Goal: Information Seeking & Learning: Learn about a topic

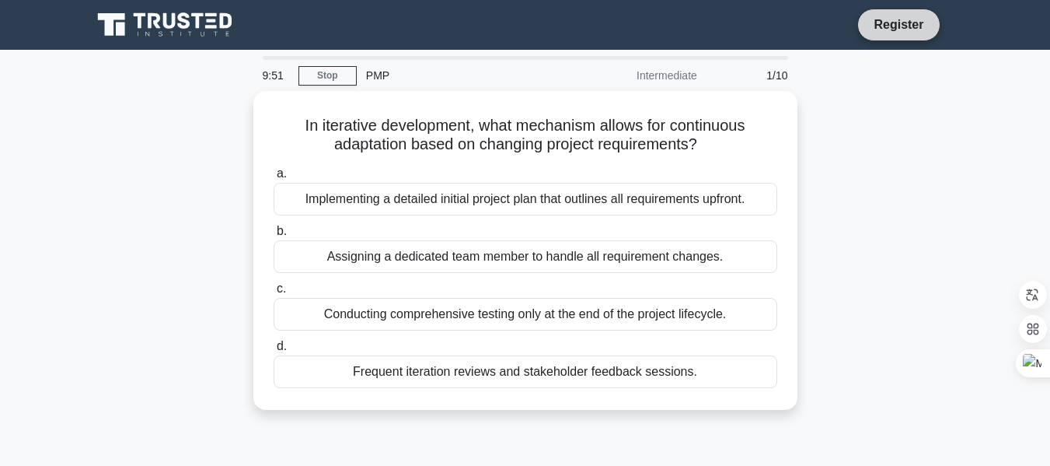
click at [890, 22] on link "Register" at bounding box center [899, 24] width 68 height 19
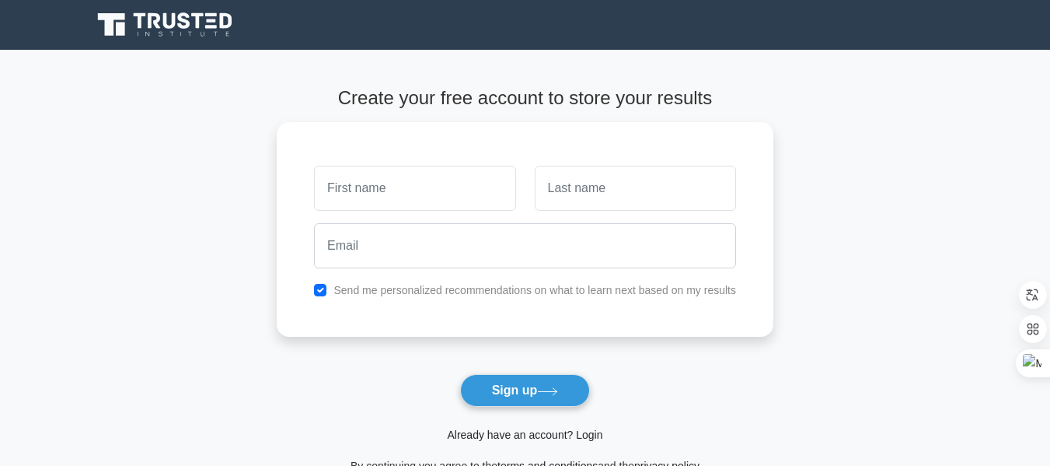
click at [533, 437] on link "Already have an account? Login" at bounding box center [525, 434] width 156 height 12
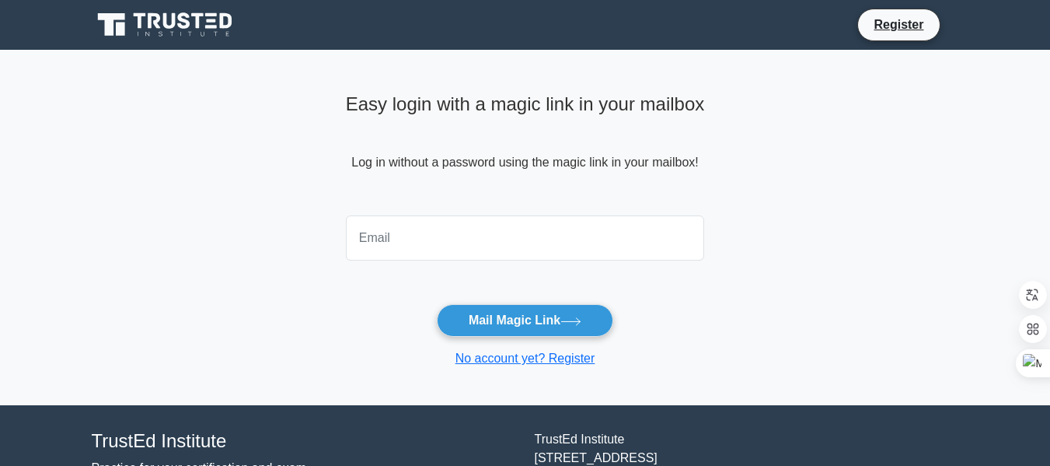
click at [411, 234] on input "email" at bounding box center [525, 237] width 359 height 45
type input "[EMAIL_ADDRESS][DOMAIN_NAME]"
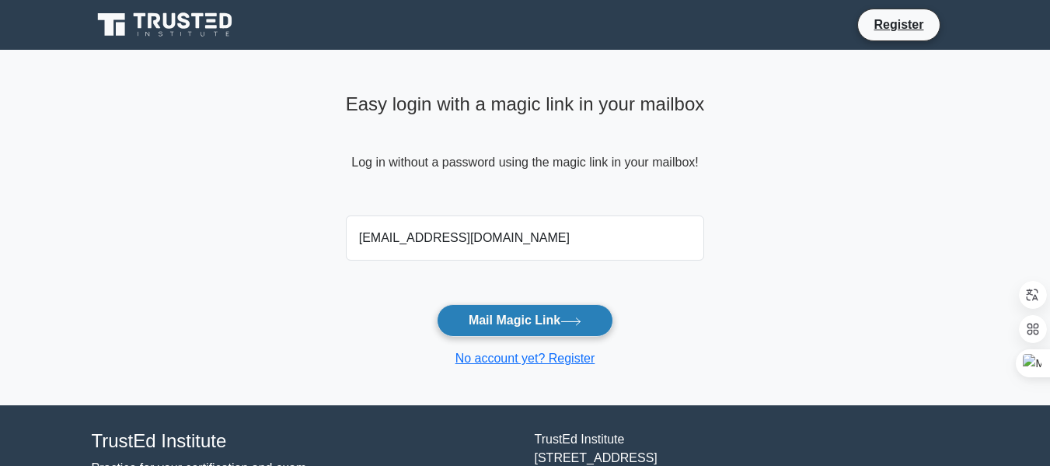
click at [518, 317] on button "Mail Magic Link" at bounding box center [525, 320] width 177 height 33
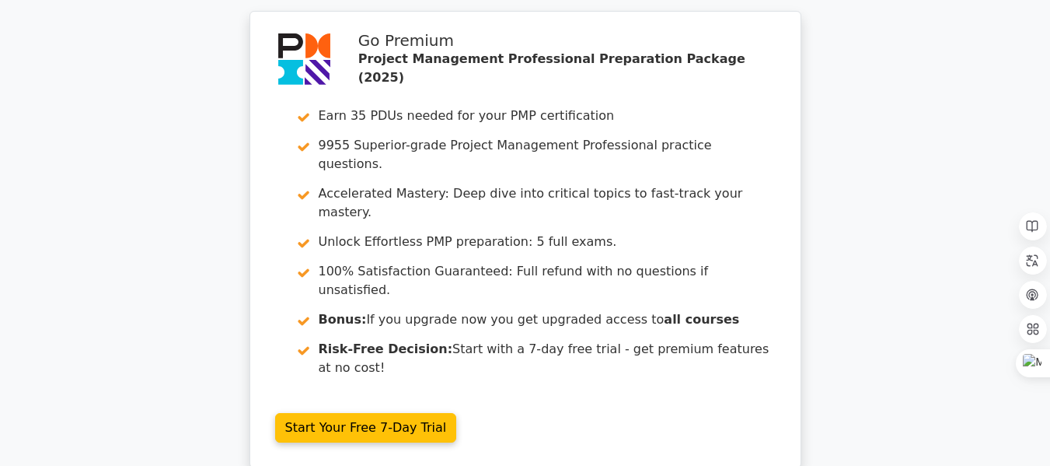
scroll to position [2357, 0]
